Goal: Task Accomplishment & Management: Manage account settings

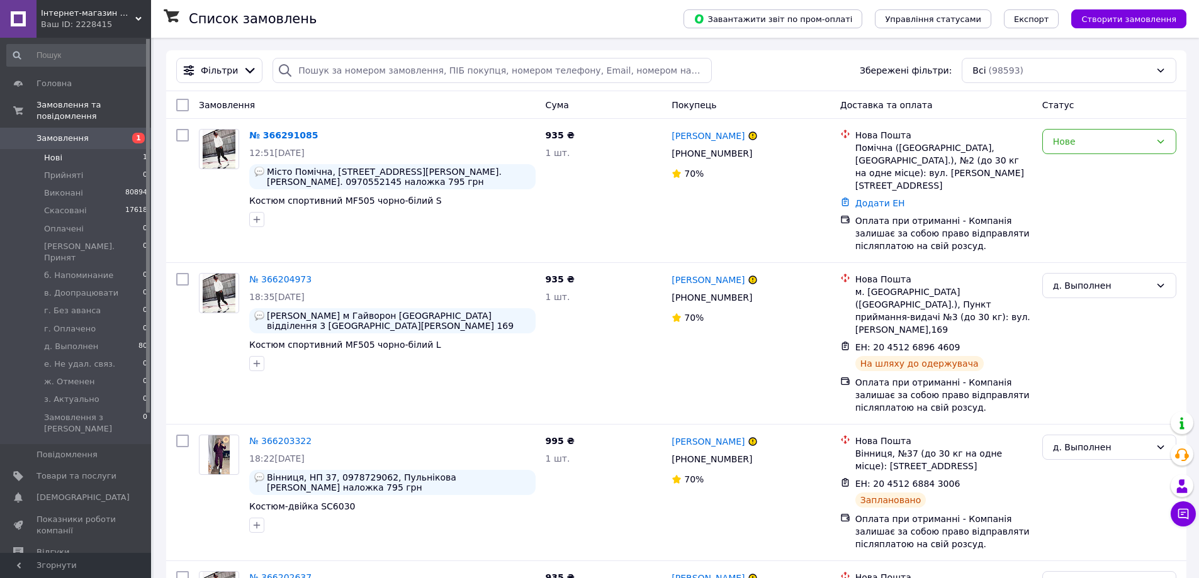
click at [70, 149] on li "Нові 1" at bounding box center [77, 158] width 155 height 18
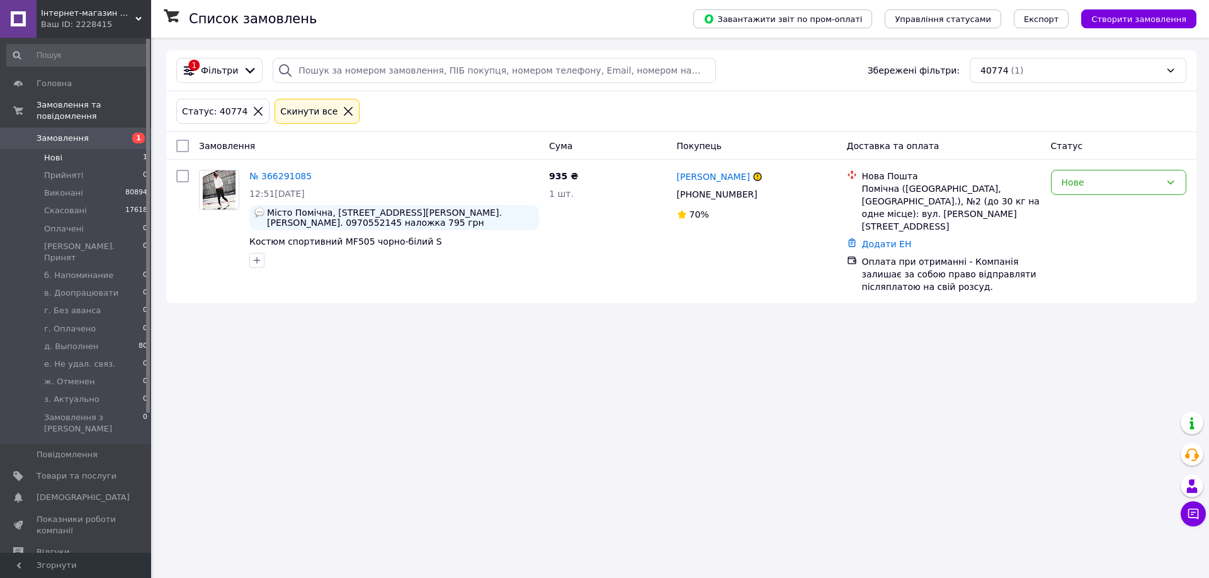
click at [342, 111] on icon at bounding box center [347, 111] width 11 height 11
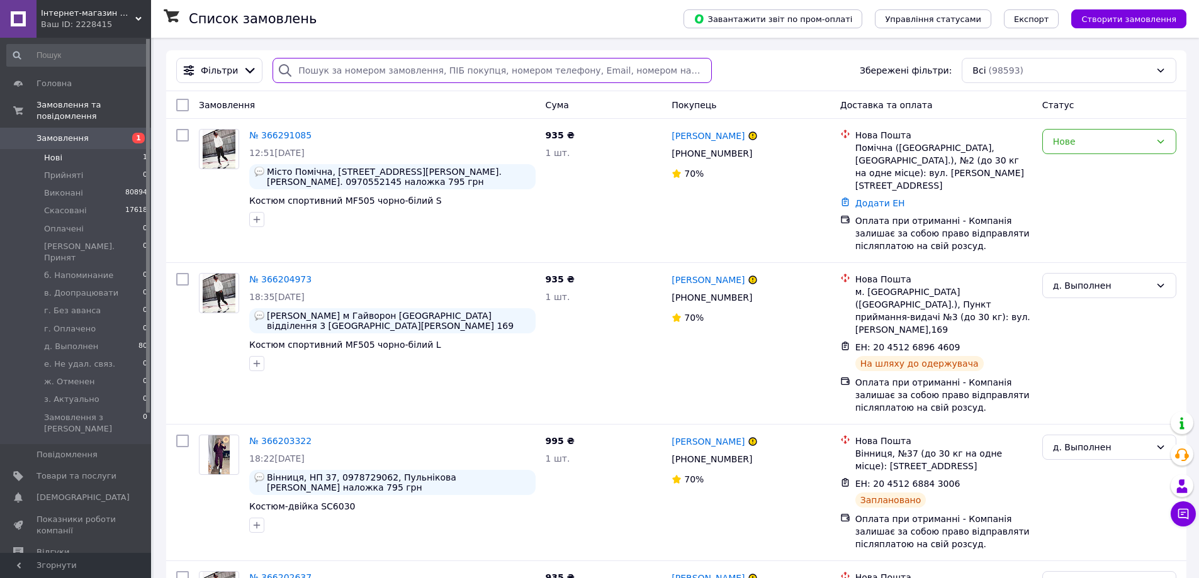
click at [307, 71] on input "search" at bounding box center [492, 70] width 439 height 25
paste input "[PERSON_NAME]"
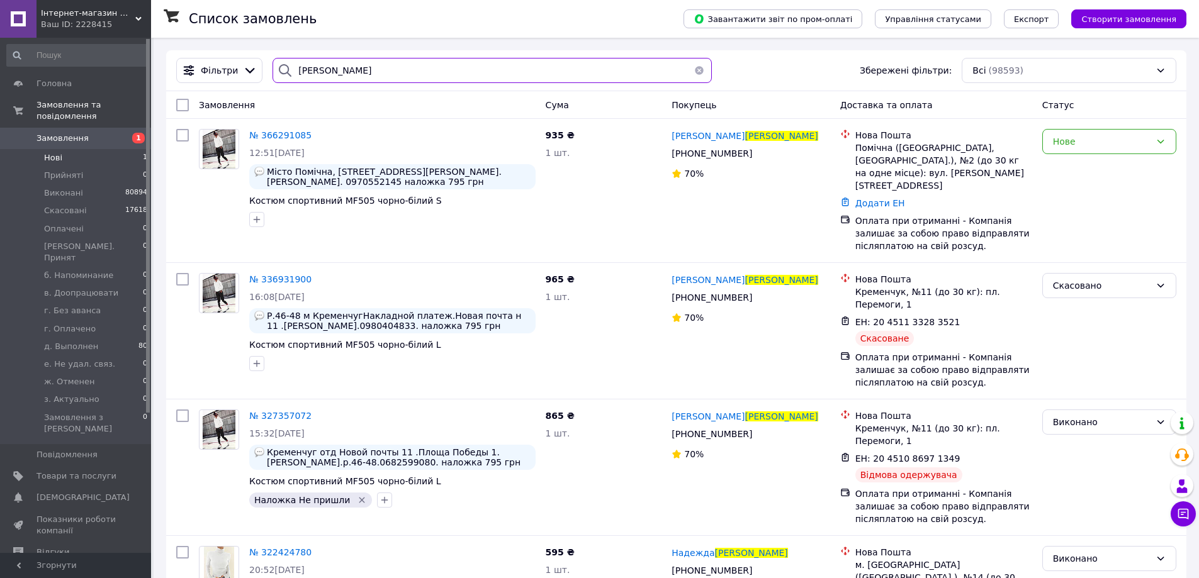
type input "[PERSON_NAME]"
click at [59, 152] on span "Нові" at bounding box center [53, 157] width 18 height 11
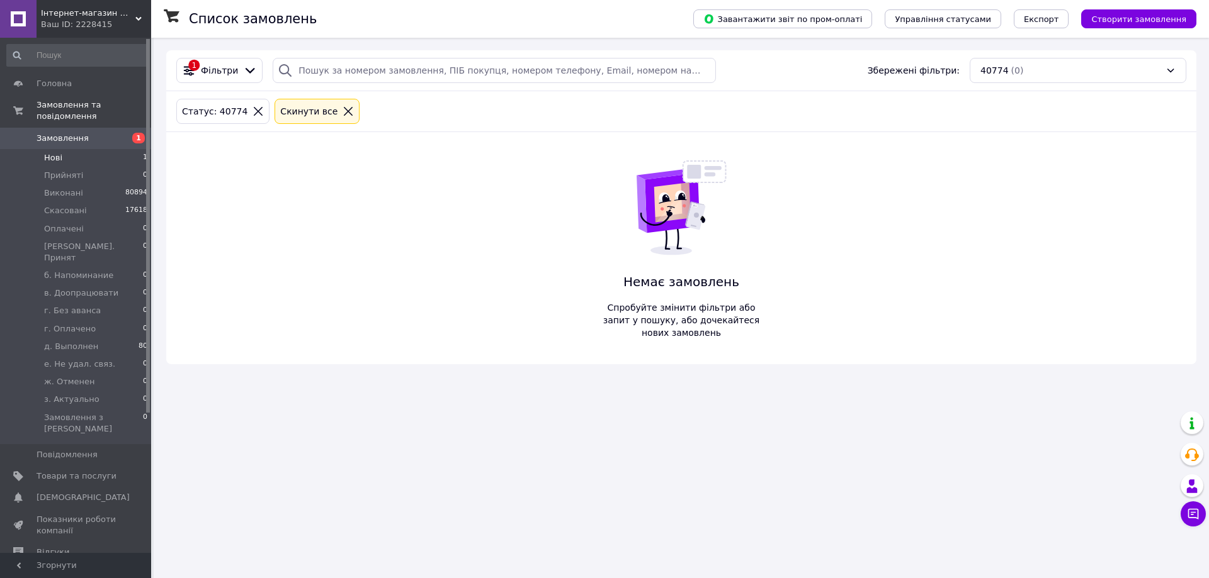
click at [342, 115] on icon at bounding box center [347, 111] width 11 height 11
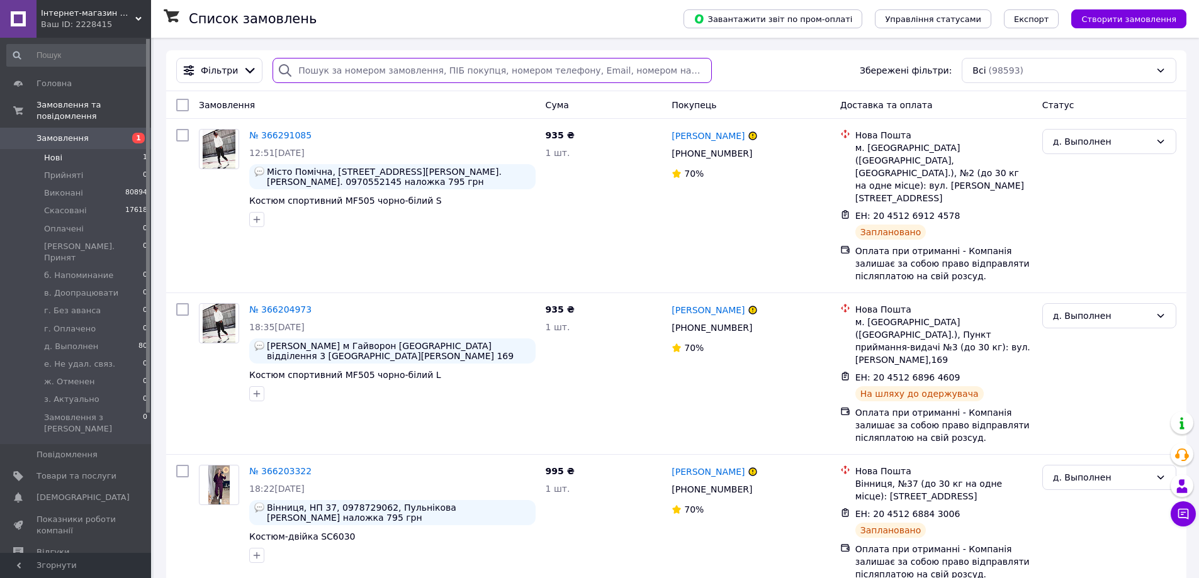
click at [312, 73] on input "search" at bounding box center [492, 70] width 439 height 25
paste input "[PERSON_NAME]"
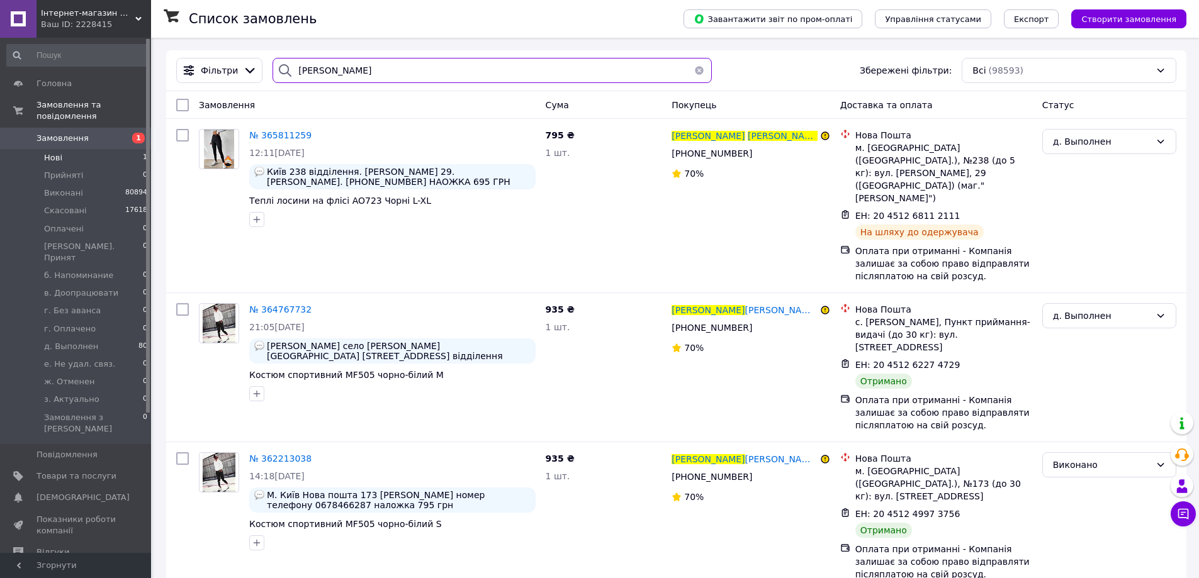
click at [343, 74] on input "[PERSON_NAME]" at bounding box center [492, 70] width 439 height 25
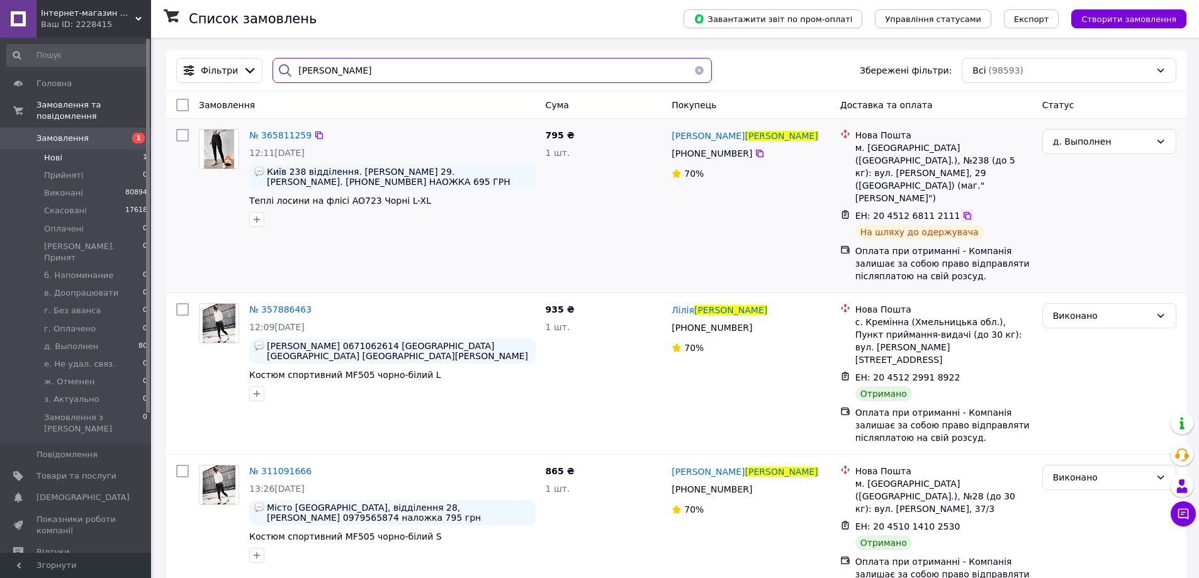
type input "[PERSON_NAME]"
click at [962, 211] on icon at bounding box center [967, 216] width 10 height 10
click at [285, 133] on span "№ 365811259" at bounding box center [280, 135] width 62 height 10
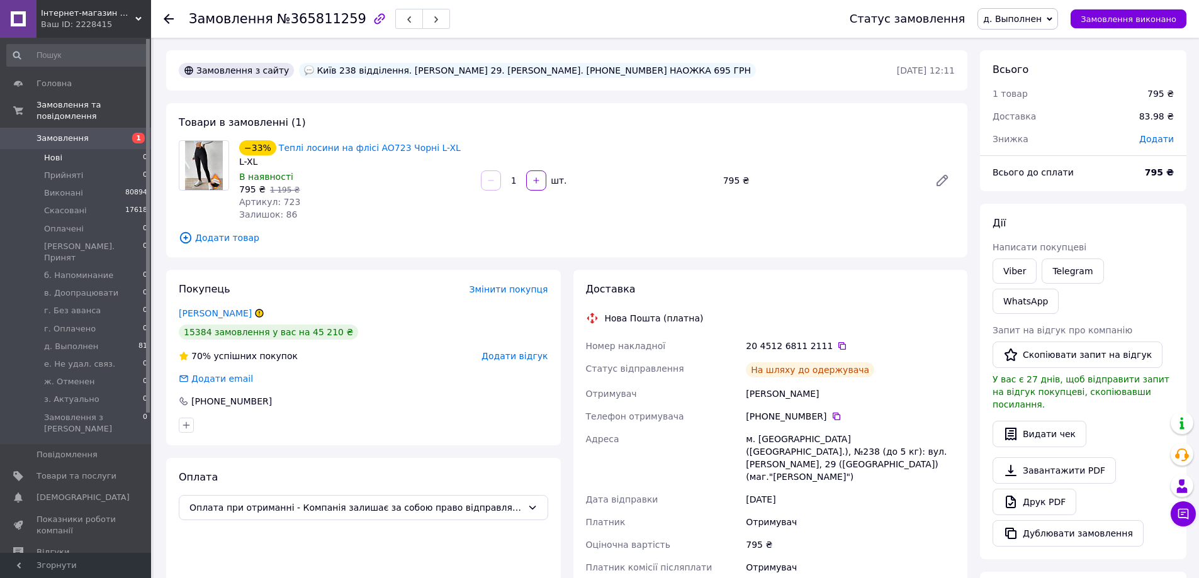
click at [72, 149] on li "Нові 0" at bounding box center [77, 158] width 155 height 18
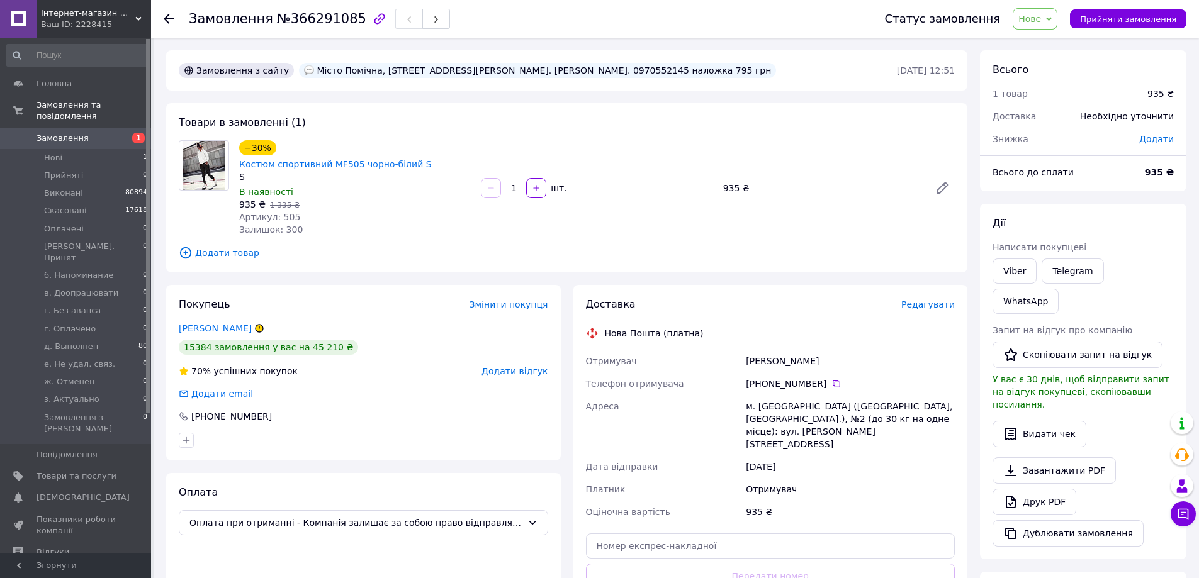
click at [777, 350] on div "Глущенко Юлія" at bounding box center [850, 361] width 214 height 23
copy div "[PERSON_NAME]"
click at [621, 71] on div "Місто Помічна, [STREET_ADDRESS][PERSON_NAME]. [PERSON_NAME]. 0970552145 наложка…" at bounding box center [537, 70] width 477 height 15
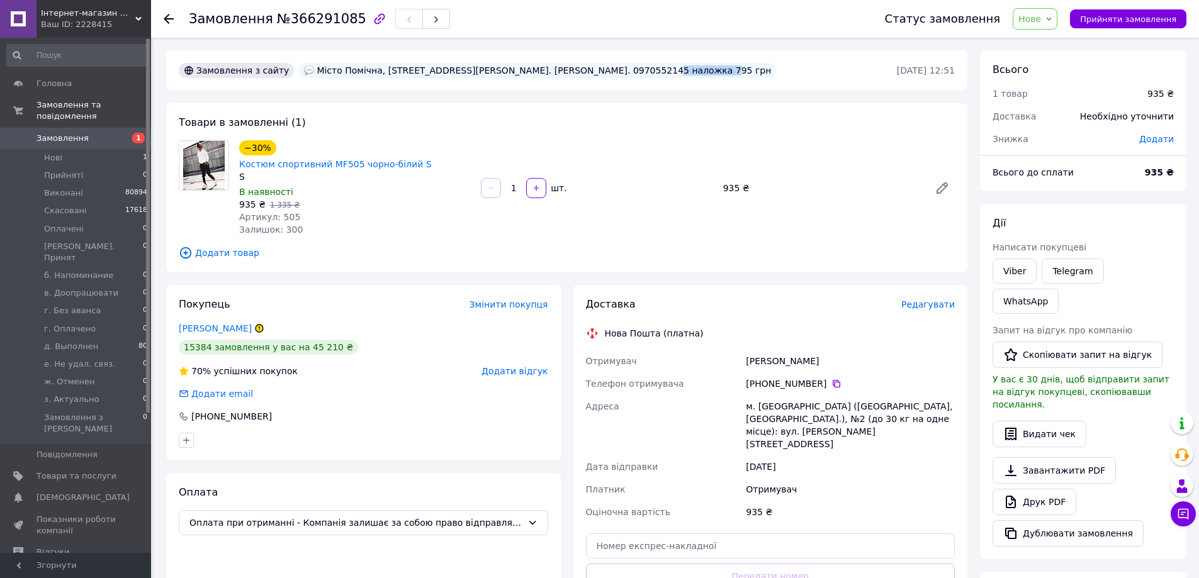
copy div "0970552145"
click at [934, 300] on span "Редагувати" at bounding box center [928, 305] width 54 height 10
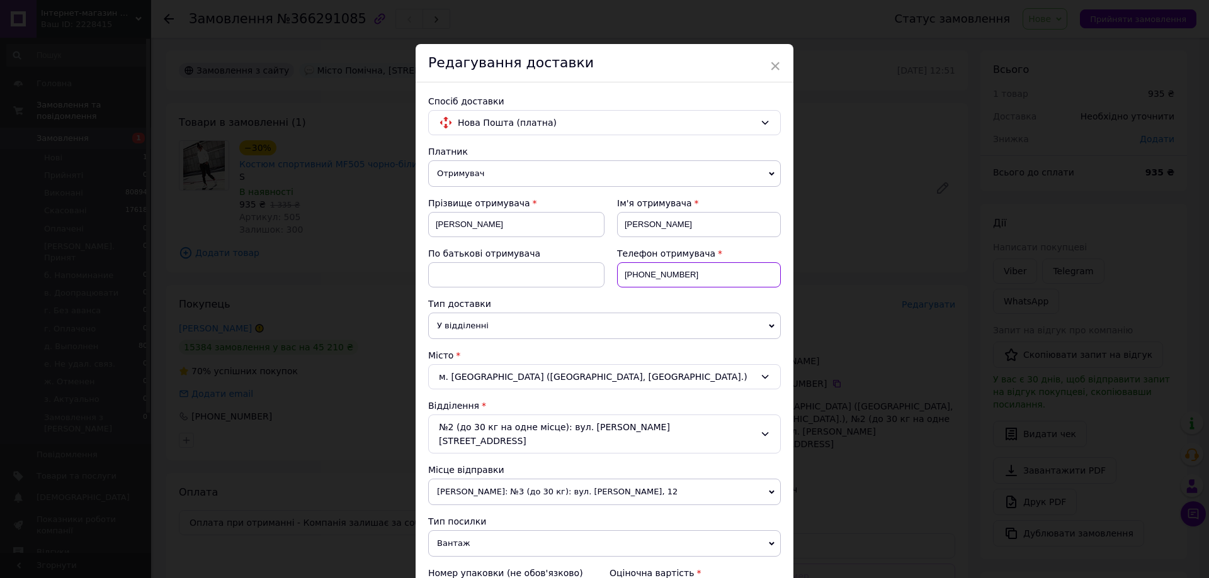
drag, startPoint x: 636, startPoint y: 273, endPoint x: 797, endPoint y: 273, distance: 161.1
click at [797, 273] on div "× Редагування доставки Спосіб доставки Нова Пошта (платна) Платник Отримувач Ві…" at bounding box center [604, 289] width 1209 height 578
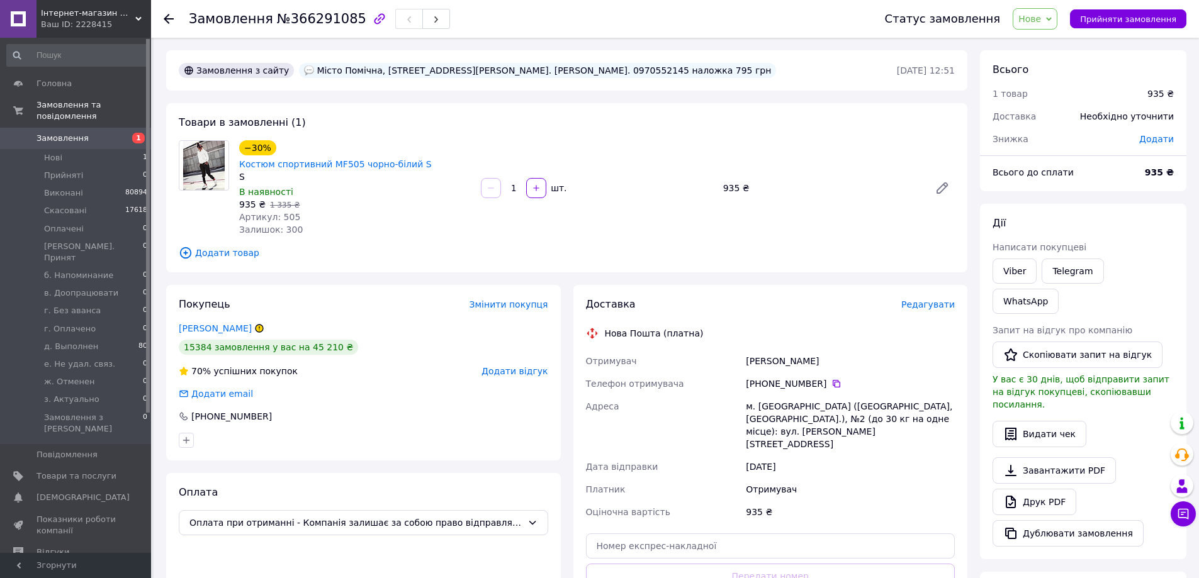
click at [921, 300] on span "Редагувати" at bounding box center [928, 305] width 54 height 10
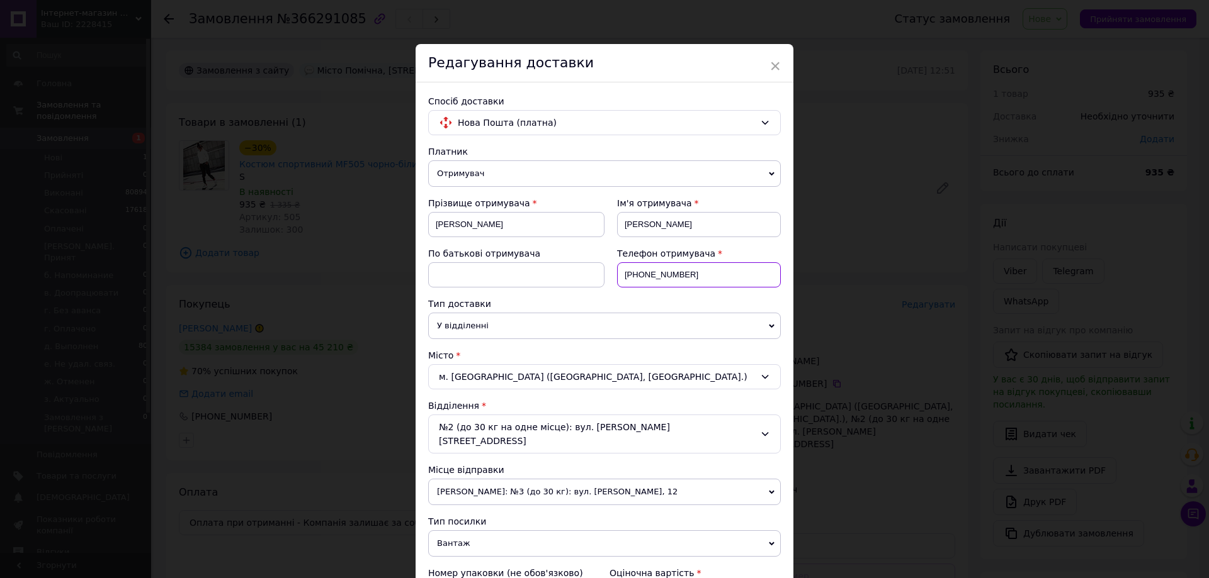
drag, startPoint x: 637, startPoint y: 271, endPoint x: 733, endPoint y: 271, distance: 96.3
click at [733, 271] on input "+380502805144" at bounding box center [699, 274] width 164 height 25
paste input "970552145"
type input "+380970552145"
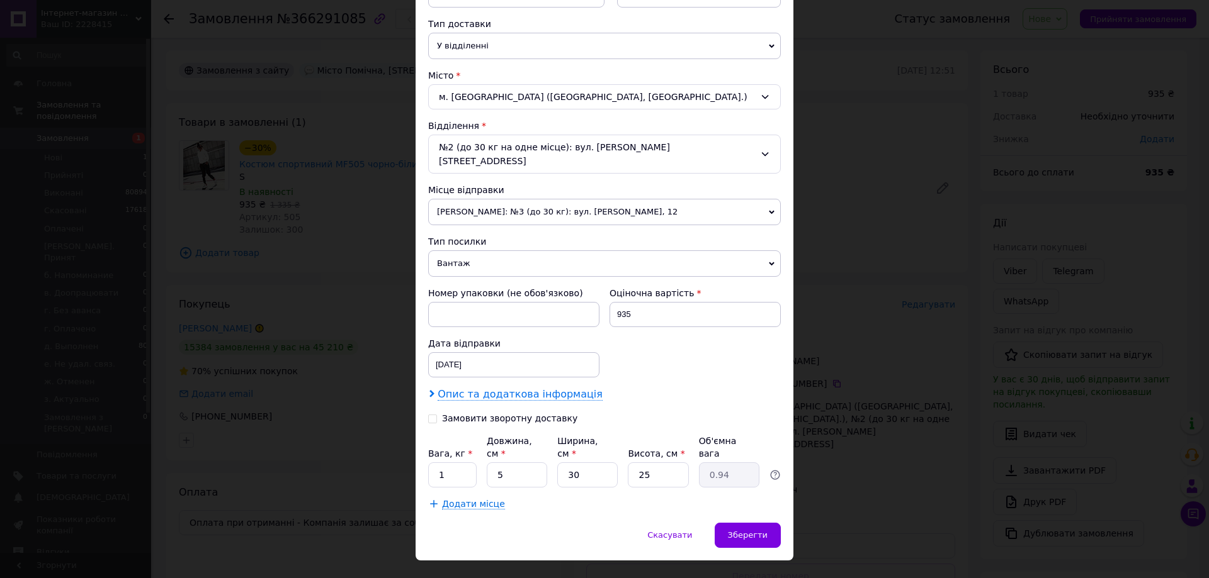
click at [463, 388] on span "Опис та додаткова інформація" at bounding box center [519, 394] width 165 height 13
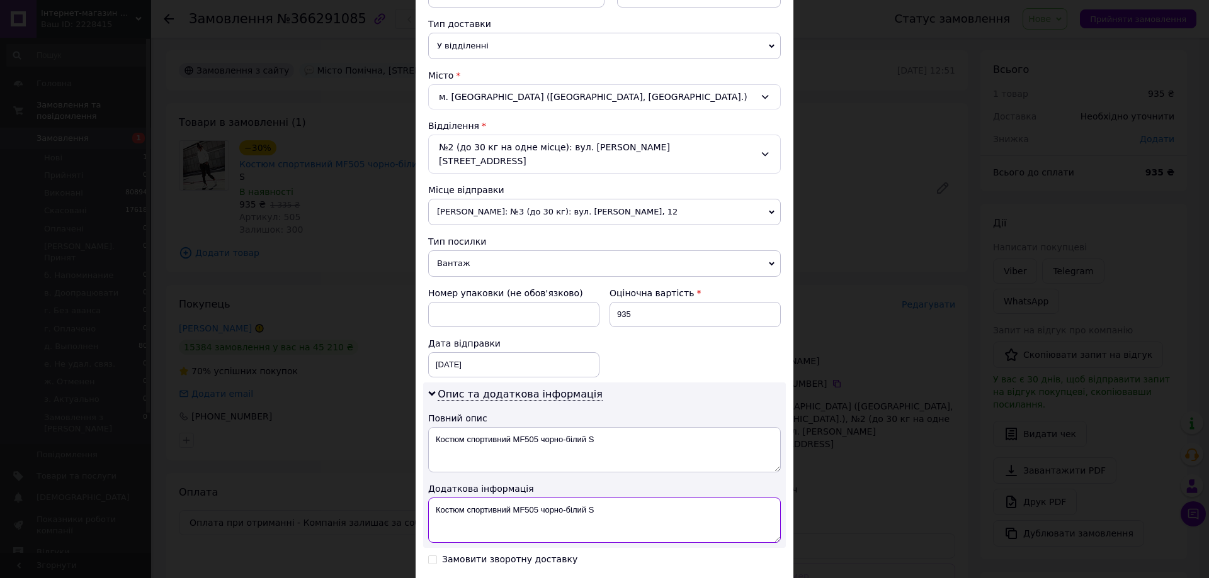
click at [434, 498] on textarea "Костюм спортивний MF505 чорно-білий S" at bounding box center [604, 520] width 353 height 45
paste textarea "668867427"
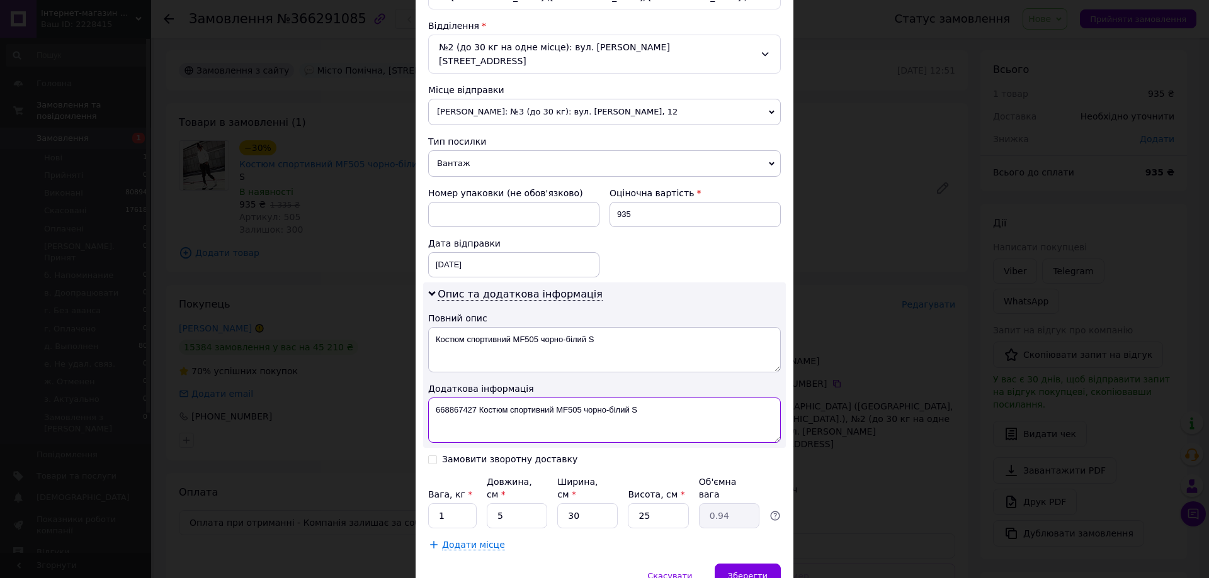
scroll to position [421, 0]
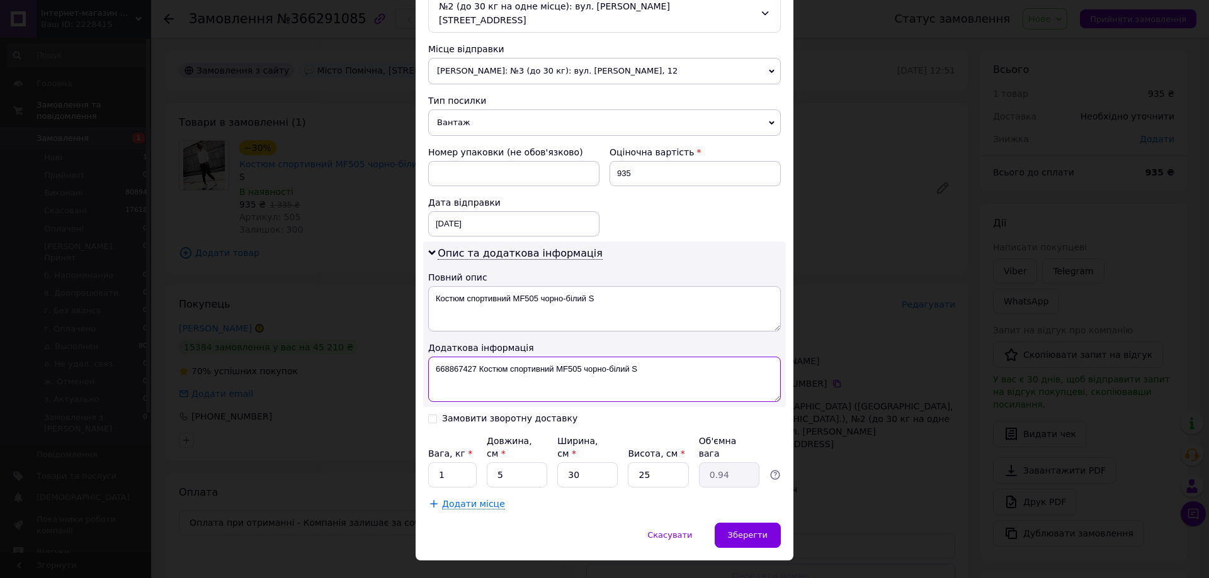
type textarea "668867427 Костюм спортивний MF505 чорно-білий S"
click at [428, 414] on input "Замовити зворотну доставку" at bounding box center [432, 418] width 9 height 9
checkbox input "true"
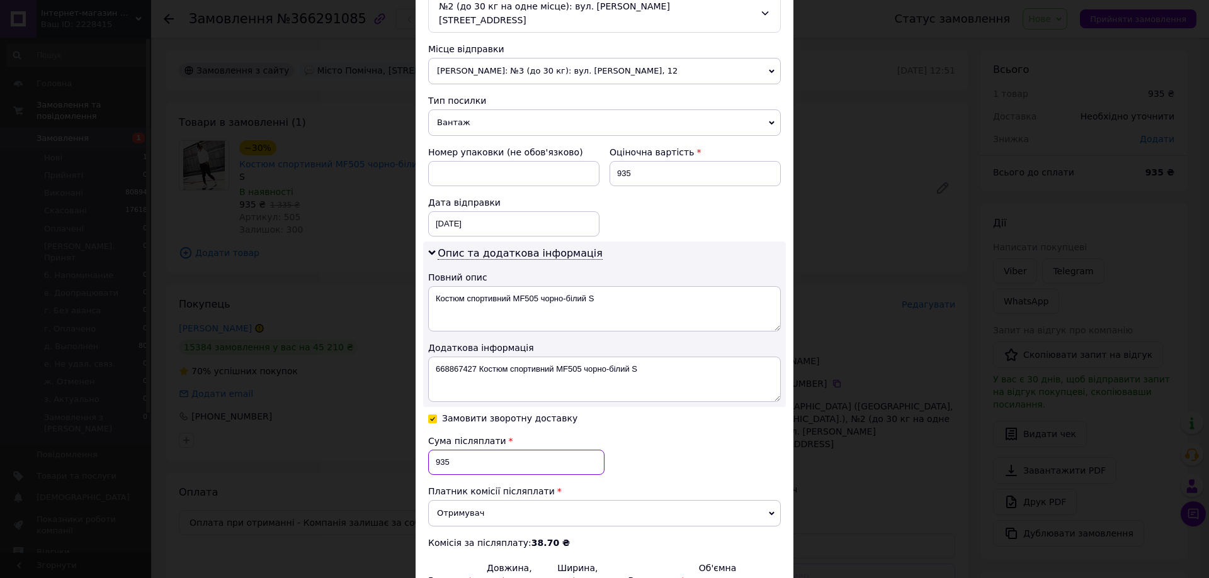
click at [454, 459] on input "935" at bounding box center [516, 462] width 176 height 25
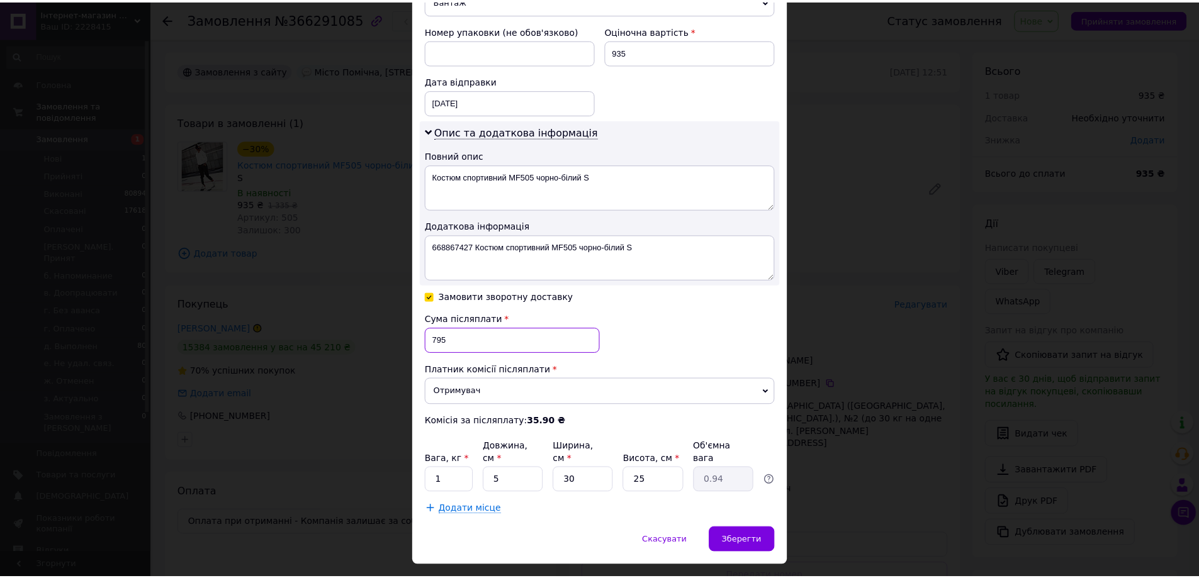
scroll to position [548, 0]
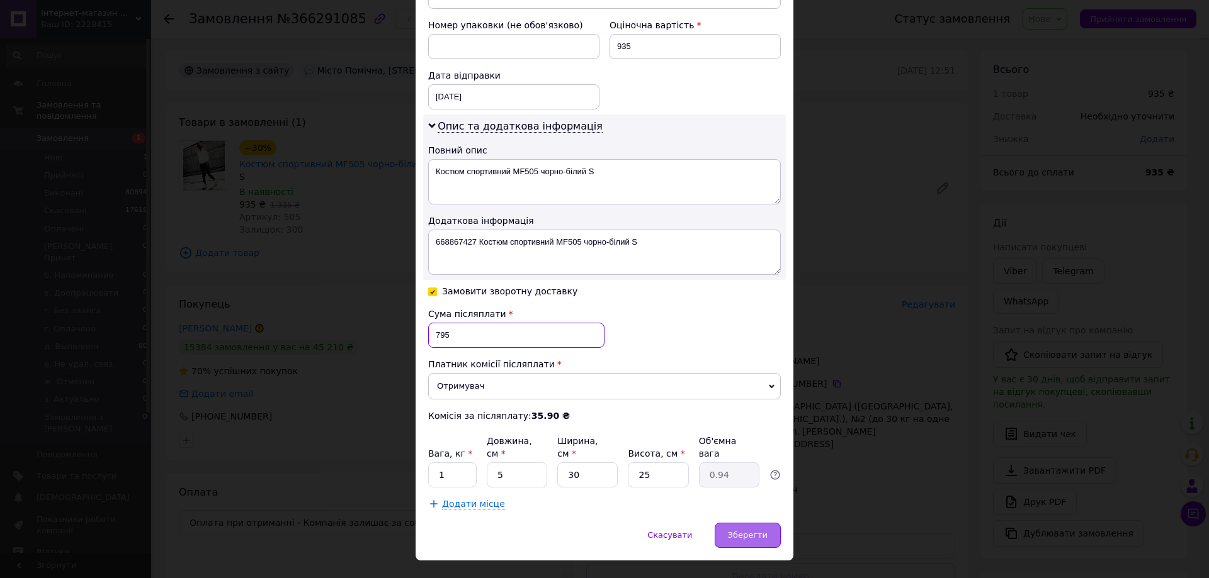
type input "795"
click at [725, 523] on div "Зберегти" at bounding box center [747, 535] width 66 height 25
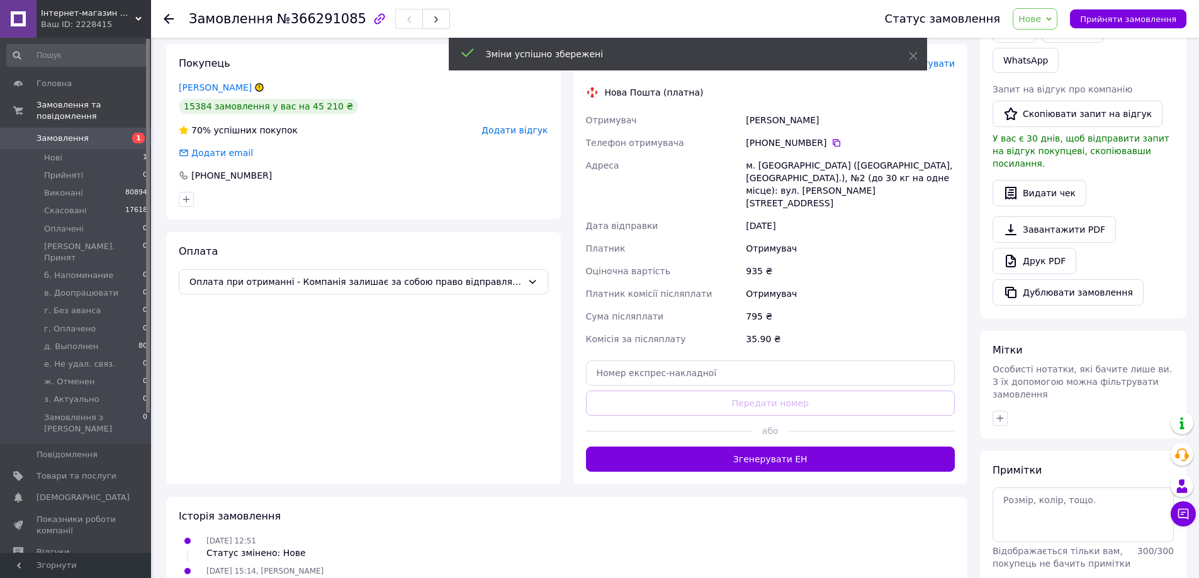
scroll to position [252, 0]
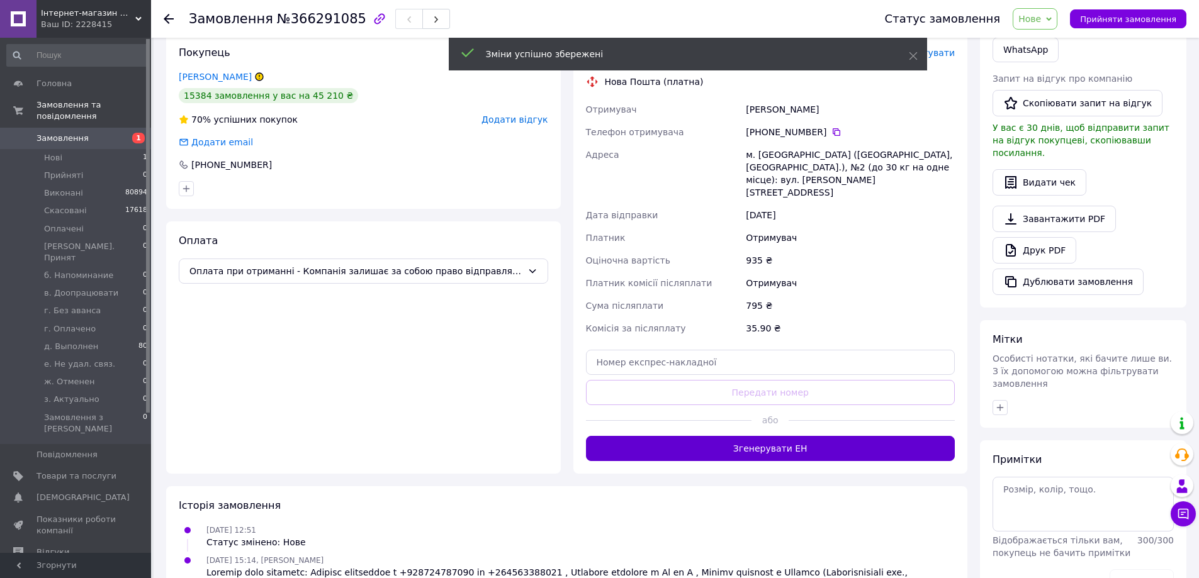
click at [807, 436] on button "Згенерувати ЕН" at bounding box center [770, 448] width 369 height 25
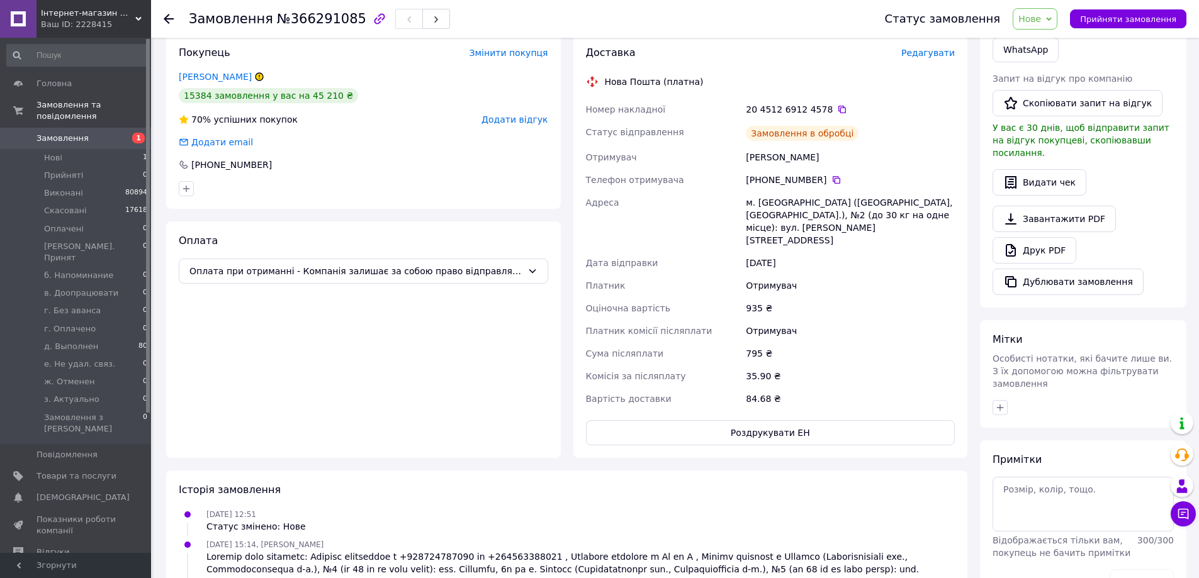
click at [1041, 21] on span "Нове" at bounding box center [1029, 19] width 23 height 10
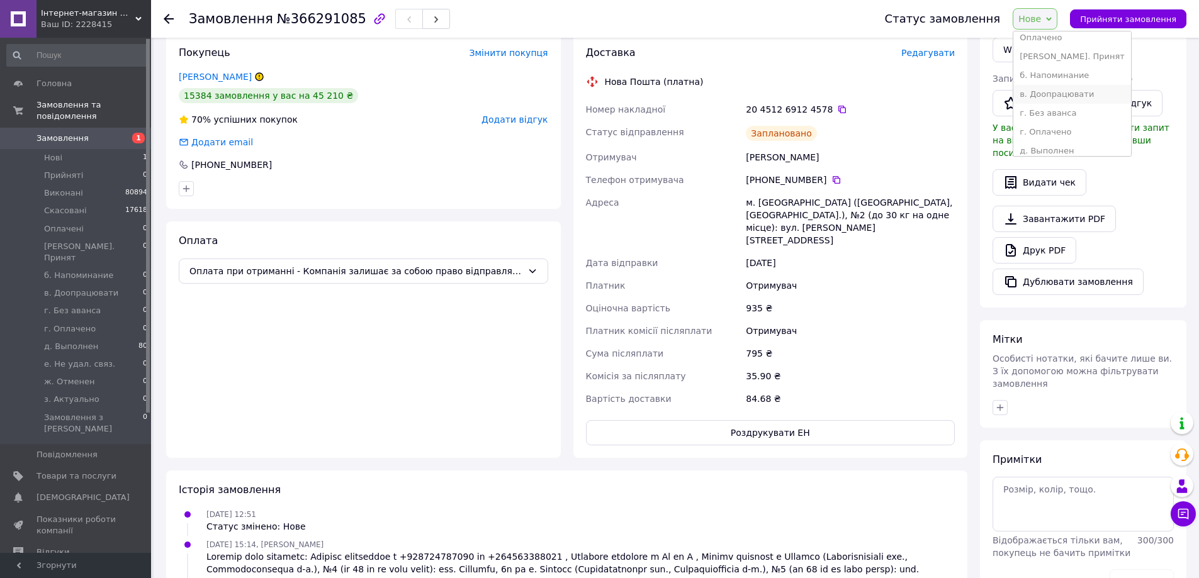
scroll to position [126, 0]
click at [1056, 85] on li "д. Выполнен" at bounding box center [1072, 88] width 118 height 19
